Goal: Information Seeking & Learning: Learn about a topic

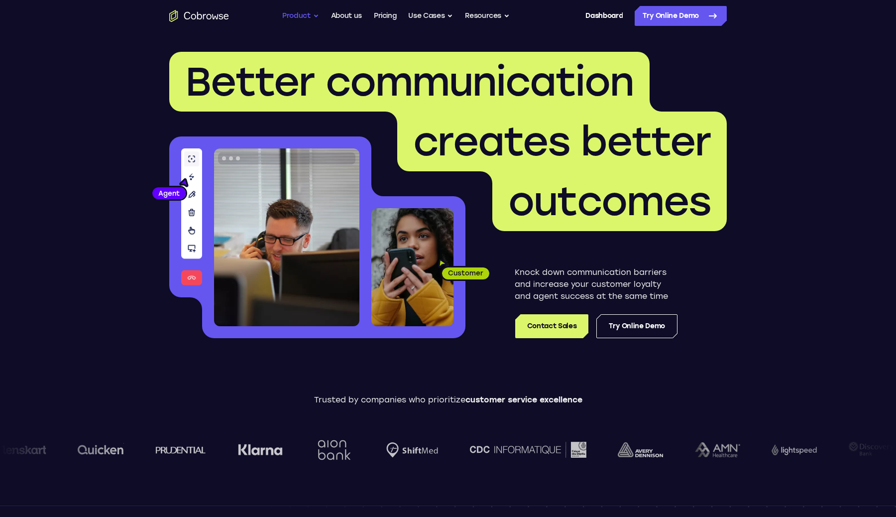
click at [301, 15] on button "Product" at bounding box center [300, 16] width 37 height 20
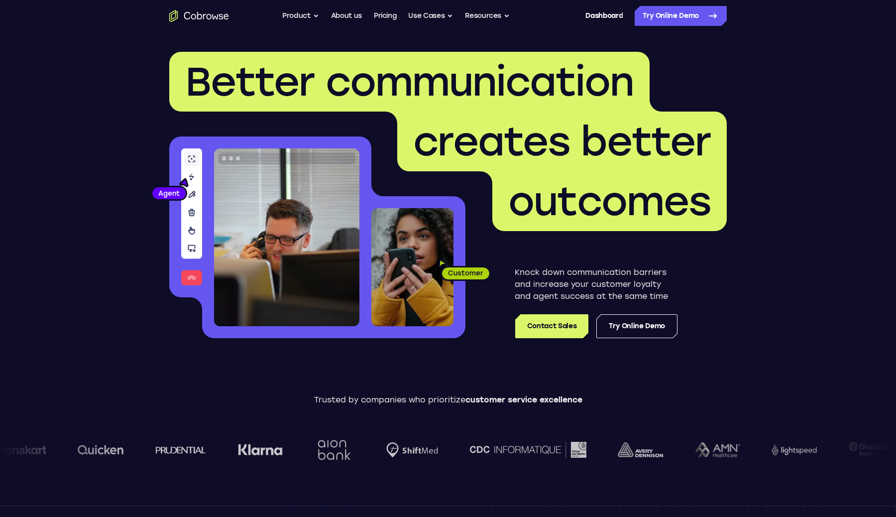
click at [129, 118] on header "Better communication creates better outcomes Customer Agent Agent Knock down co…" at bounding box center [447, 199] width 637 height 334
click at [211, 13] on icon "Go to the home page" at bounding box center [199, 16] width 60 height 12
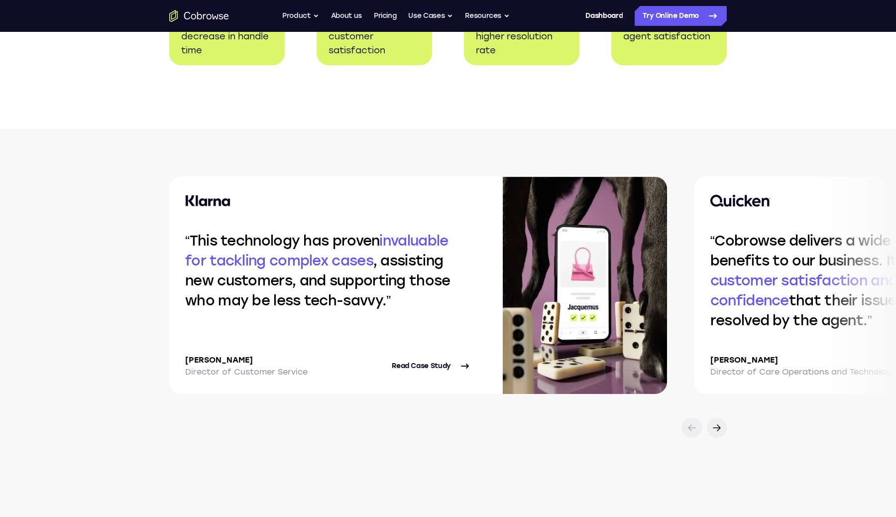
scroll to position [1996, 0]
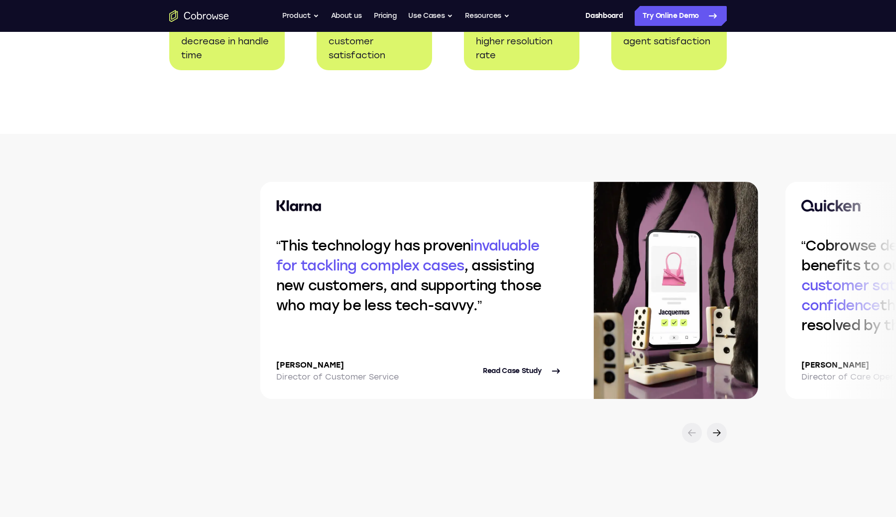
click at [420, 302] on p "This technology has proven invaluable for tackling complex cases , assisting ne…" at bounding box center [419, 276] width 286 height 80
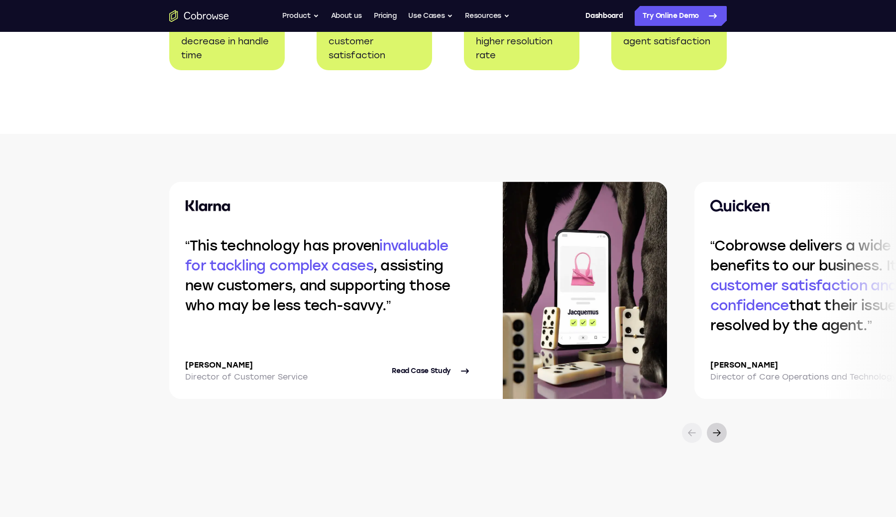
click at [717, 436] on icon at bounding box center [717, 433] width 12 height 12
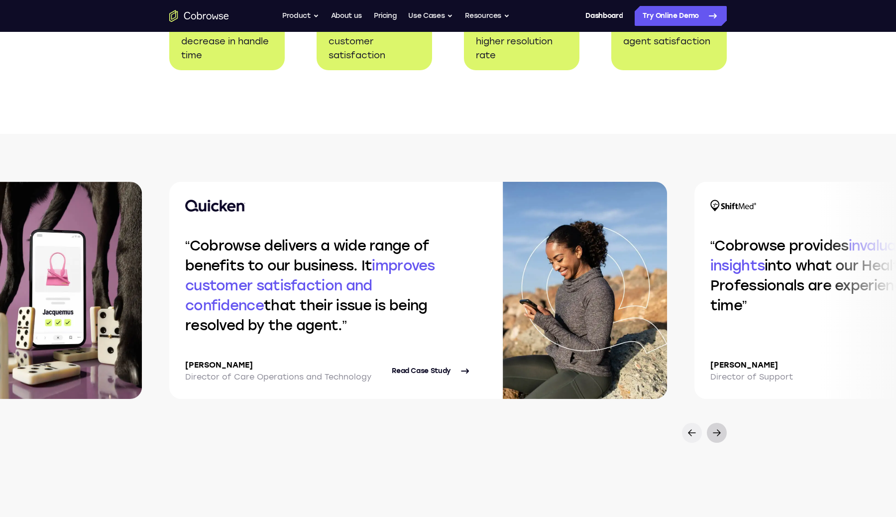
click at [717, 436] on icon at bounding box center [717, 433] width 12 height 12
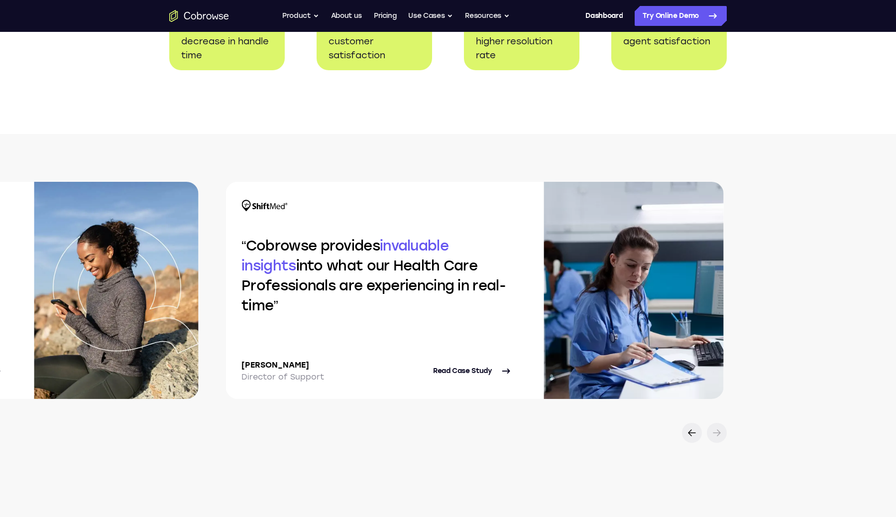
click at [717, 436] on icon at bounding box center [717, 433] width 12 height 12
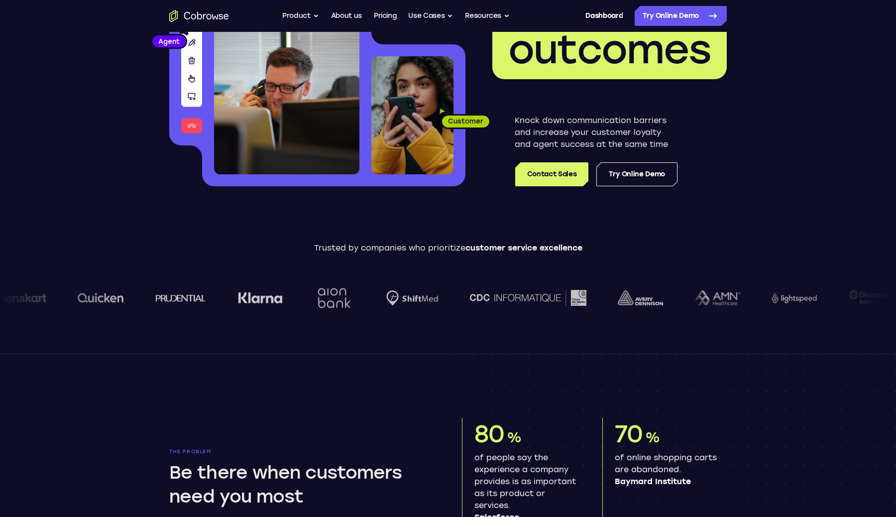
scroll to position [0, 0]
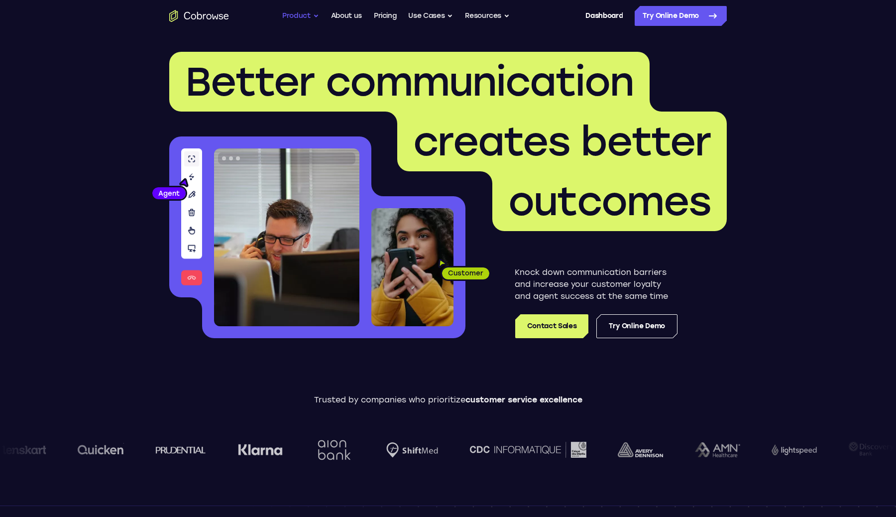
click at [315, 21] on button "Product" at bounding box center [300, 16] width 37 height 20
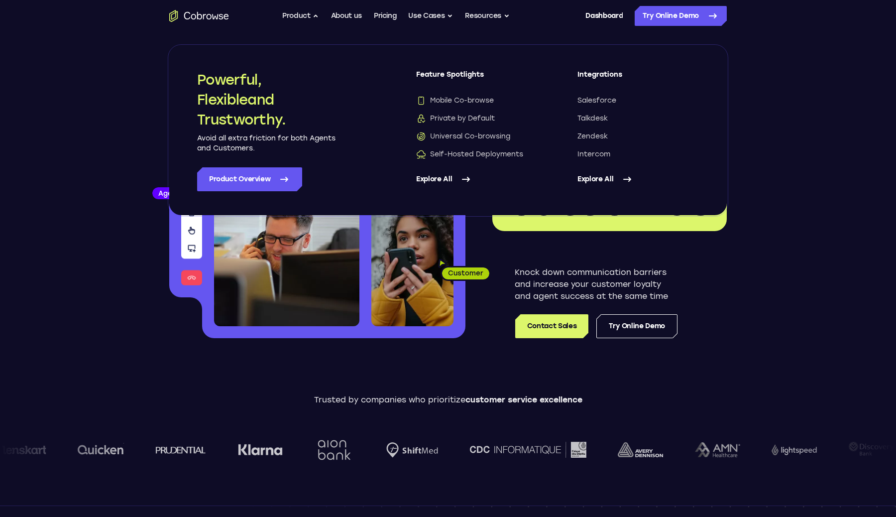
click at [441, 180] on link "Explore All" at bounding box center [477, 179] width 122 height 24
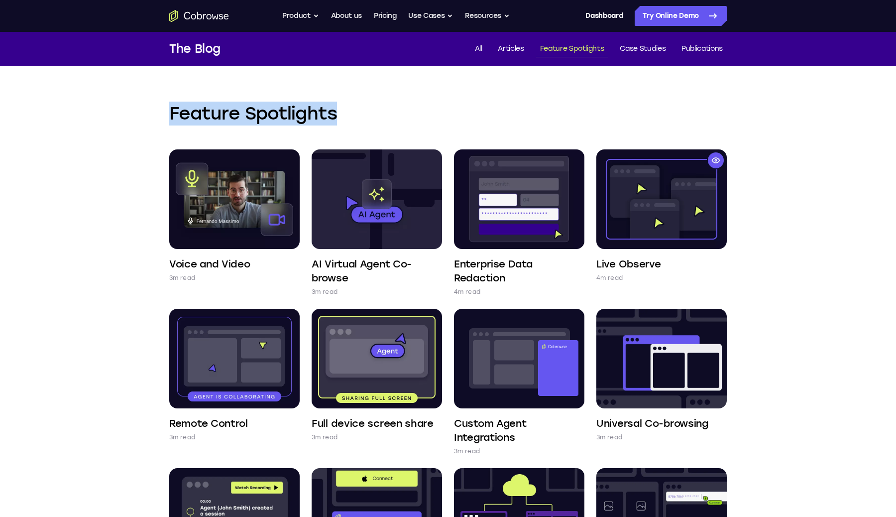
drag, startPoint x: 170, startPoint y: 115, endPoint x: 341, endPoint y: 120, distance: 171.4
click at [341, 120] on h2 "Feature Spotlights" at bounding box center [448, 114] width 558 height 24
click at [643, 49] on link "Case Studies" at bounding box center [643, 49] width 54 height 16
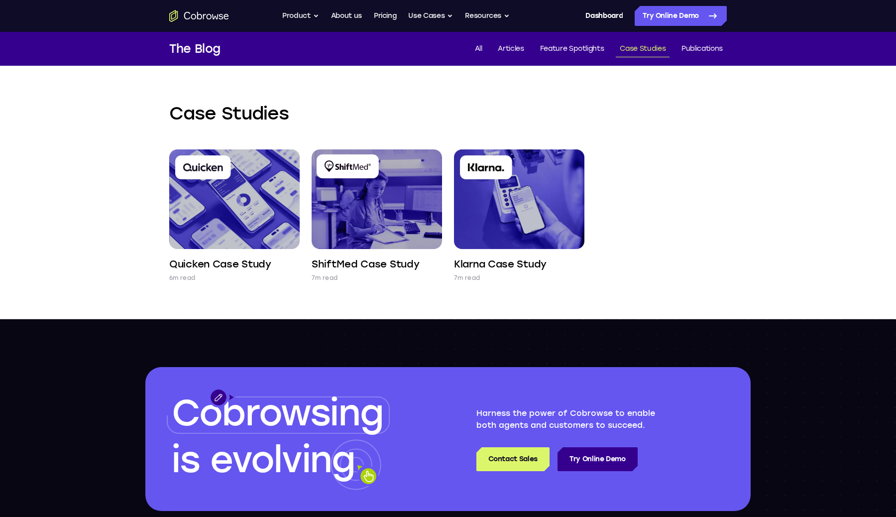
click at [75, 202] on div "Case Studies Quicken Case Study 6m read ShiftMed Case Study 7m read Klarna Case…" at bounding box center [448, 193] width 896 height 254
click at [748, 174] on div "Case Studies Quicken Case Study 6m read ShiftMed Case Study 7m read Klarna Case…" at bounding box center [447, 192] width 637 height 253
click at [571, 43] on link "Feature Spotlights" at bounding box center [572, 49] width 72 height 16
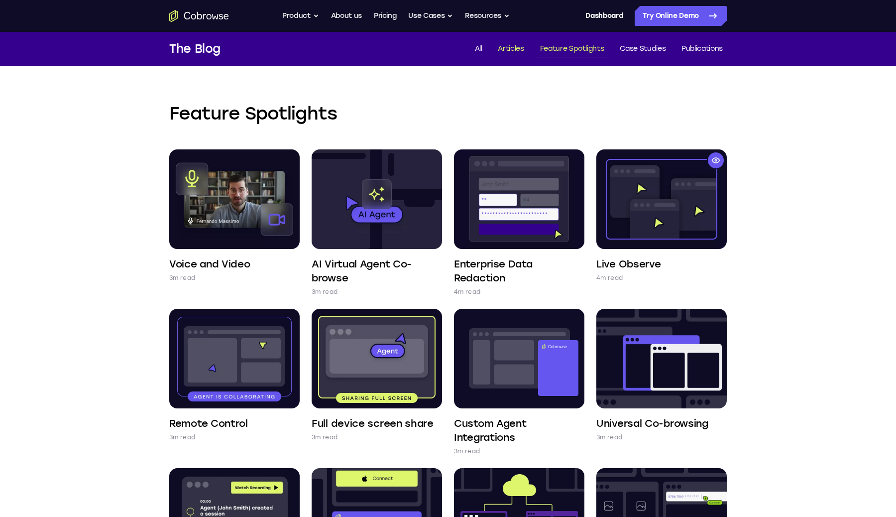
click at [500, 51] on link "Articles" at bounding box center [511, 49] width 34 height 16
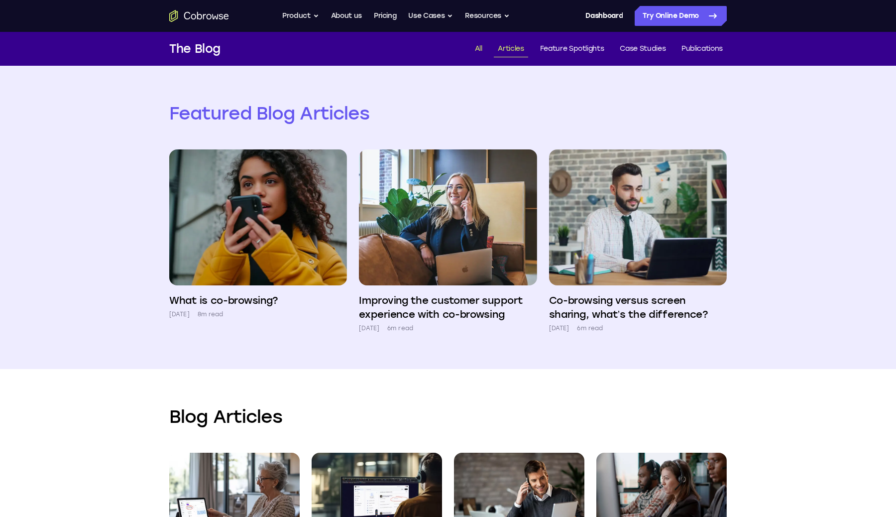
click at [477, 47] on link "All" at bounding box center [478, 49] width 15 height 16
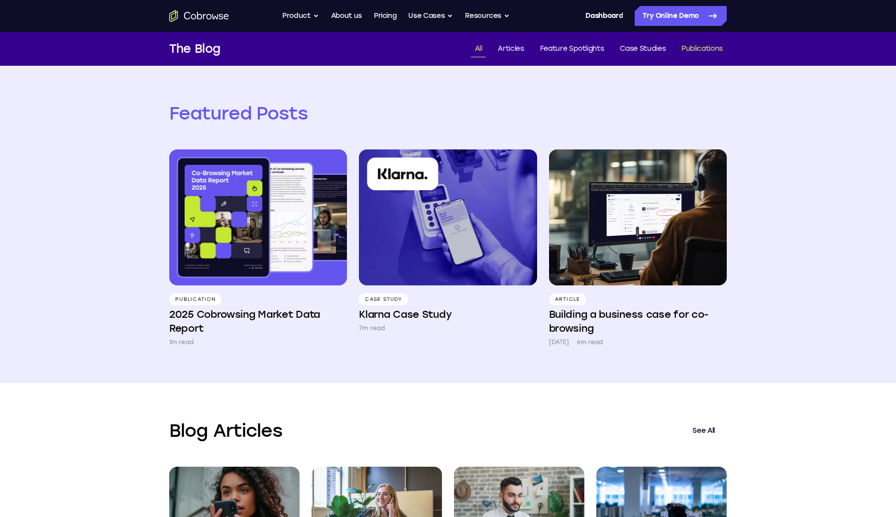
click at [695, 50] on link "Publications" at bounding box center [702, 49] width 49 height 16
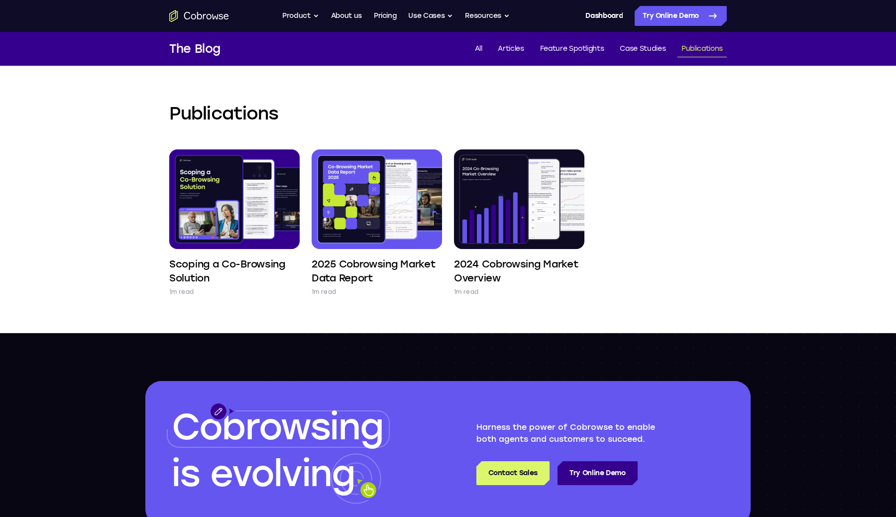
click at [74, 204] on div "Publications Scoping a Co-Browsing Solution 1m read 2025 Cobrowsing Market Data…" at bounding box center [448, 199] width 896 height 267
click at [86, 190] on div "Publications Scoping a Co-Browsing Solution 1m read 2025 Cobrowsing Market Data…" at bounding box center [448, 199] width 896 height 267
click at [73, 198] on div "Publications Scoping a Co-Browsing Solution 1m read 2025 Cobrowsing Market Data…" at bounding box center [448, 199] width 896 height 267
click at [79, 201] on div "Publications Scoping a Co-Browsing Solution 1m read 2025 Cobrowsing Market Data…" at bounding box center [448, 199] width 896 height 267
